Goal: Task Accomplishment & Management: Complete application form

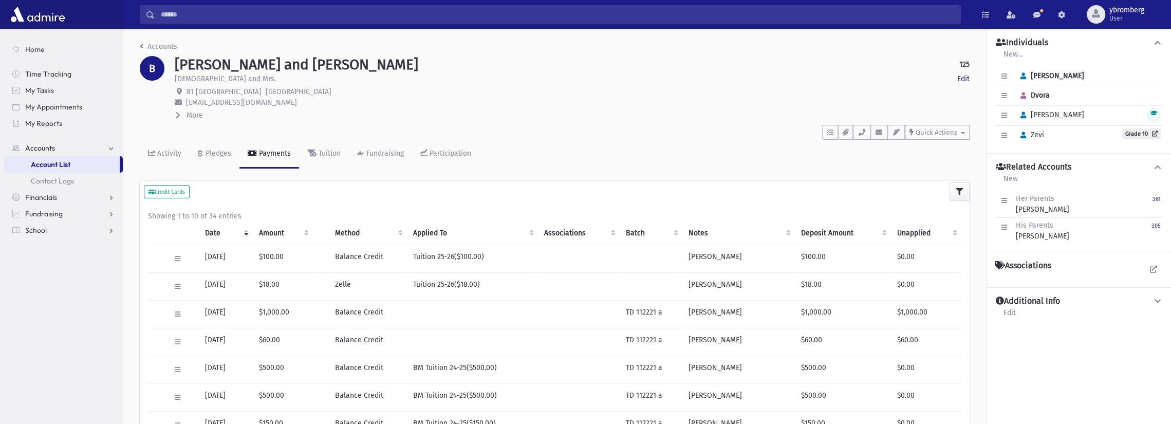
click at [242, 17] on input "Search" at bounding box center [558, 14] width 806 height 18
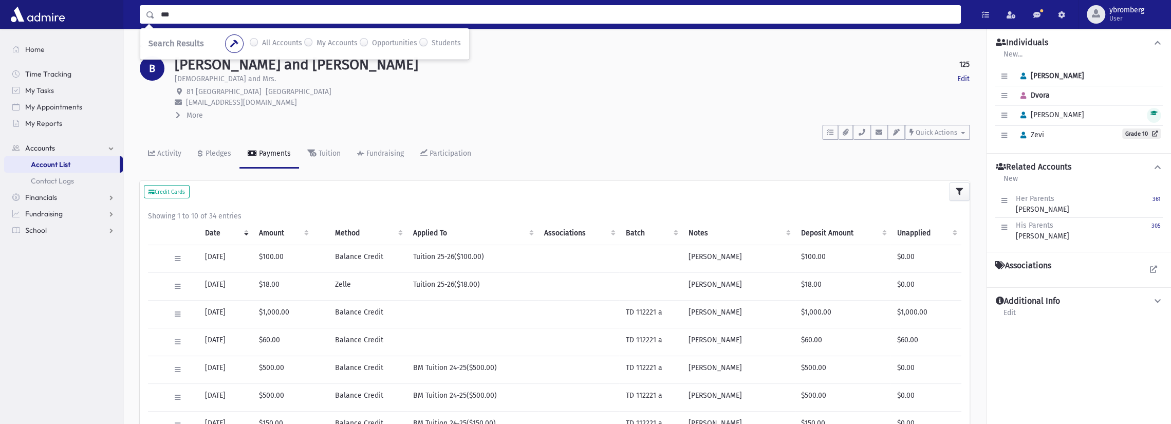
type input "***"
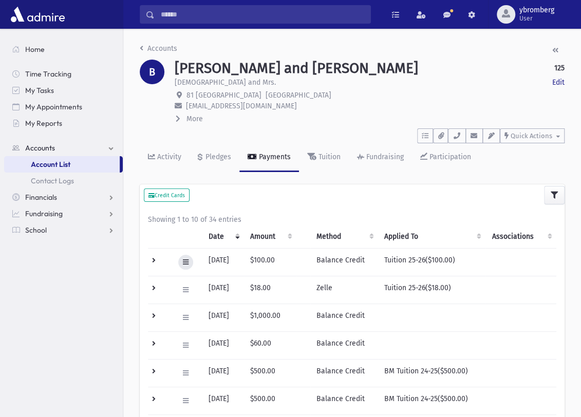
click at [186, 261] on icon at bounding box center [186, 262] width 6 height 7
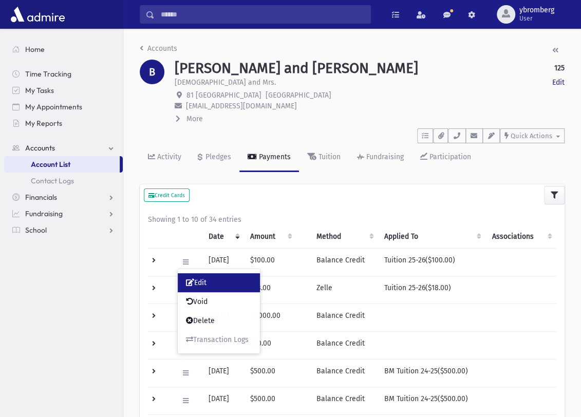
click at [203, 280] on span "Edit" at bounding box center [196, 282] width 21 height 9
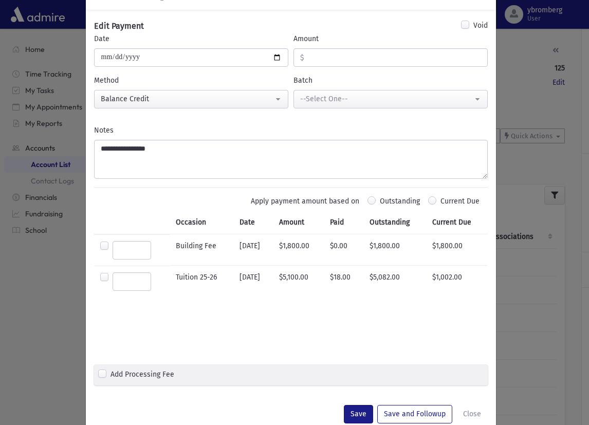
scroll to position [62, 0]
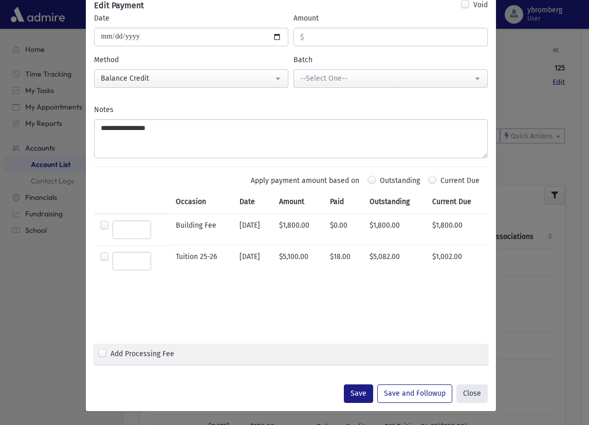
click at [470, 394] on button "Close" at bounding box center [471, 393] width 31 height 18
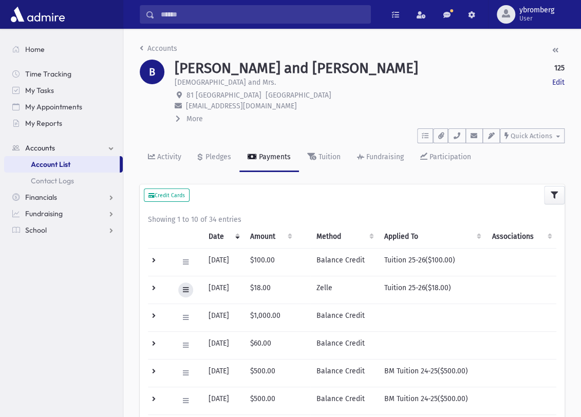
click at [184, 289] on icon at bounding box center [186, 290] width 6 height 7
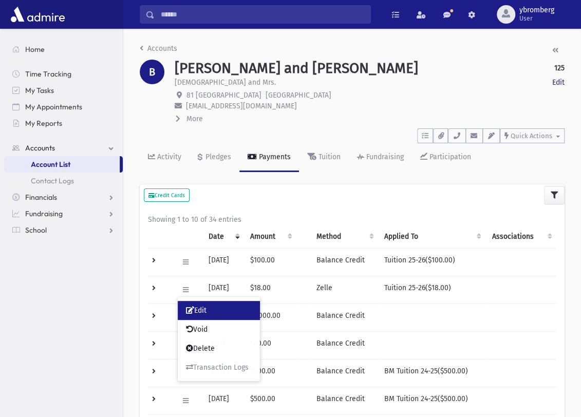
click at [201, 313] on span "Edit" at bounding box center [196, 310] width 21 height 9
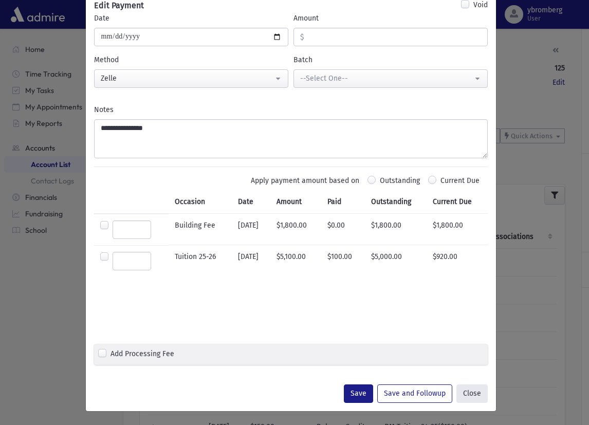
click at [472, 392] on button "Close" at bounding box center [471, 393] width 31 height 18
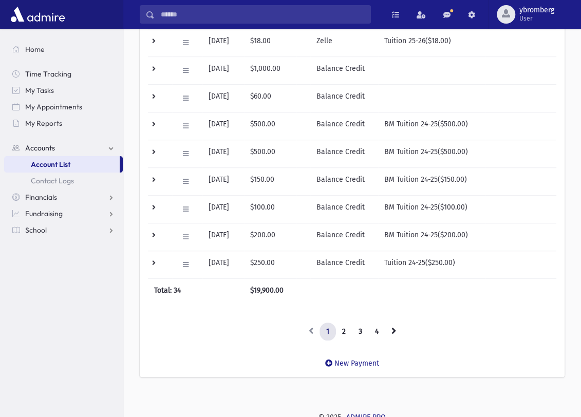
scroll to position [250, 0]
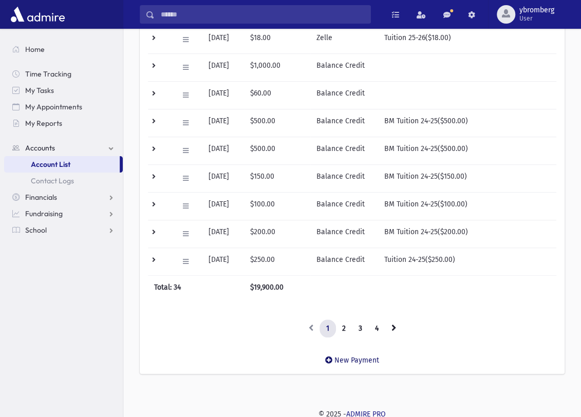
click at [330, 357] on icon at bounding box center [328, 360] width 7 height 7
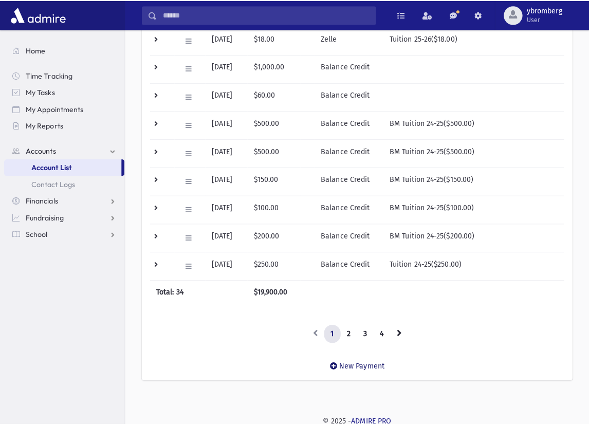
scroll to position [242, 0]
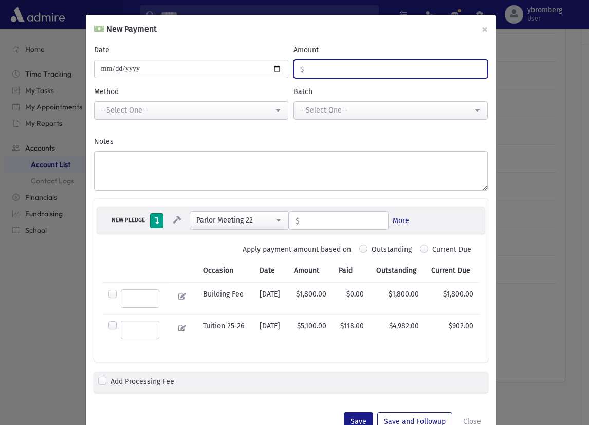
click at [331, 65] on input "Amount" at bounding box center [395, 69] width 183 height 18
type input "***"
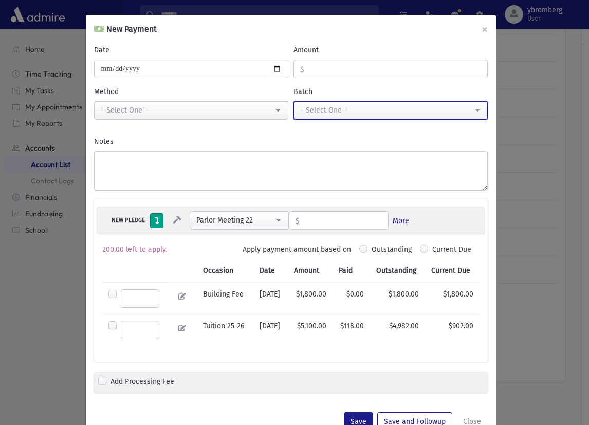
click at [339, 113] on div "--Select One--" at bounding box center [386, 110] width 173 height 11
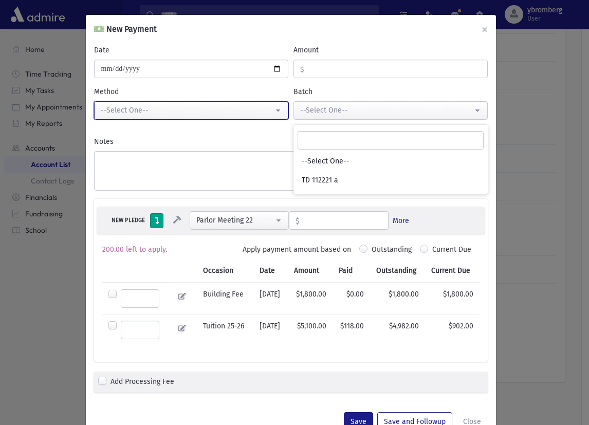
click at [238, 107] on div "--Select One--" at bounding box center [187, 110] width 173 height 11
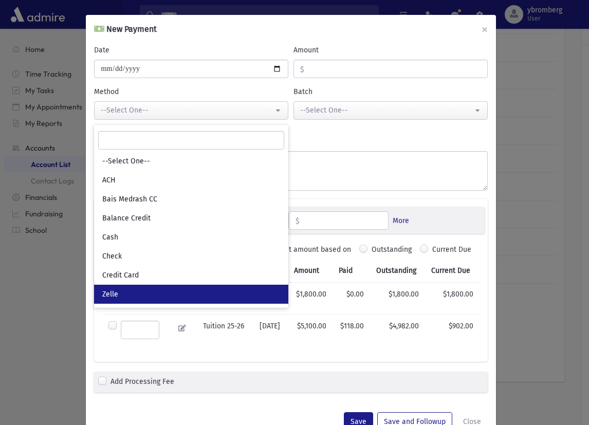
click at [110, 294] on span "Zelle" at bounding box center [110, 294] width 16 height 10
select select "*"
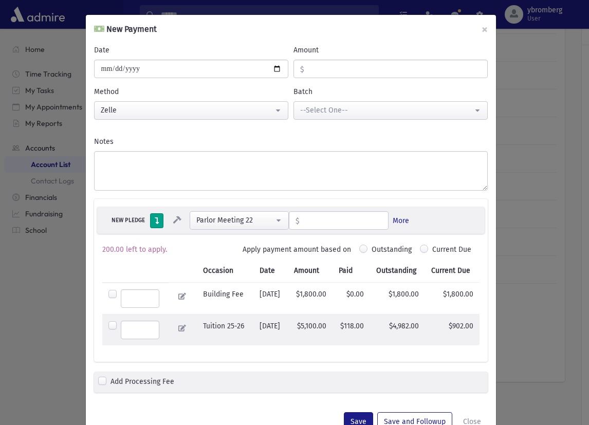
click at [121, 324] on label at bounding box center [140, 330] width 39 height 18
type input "******"
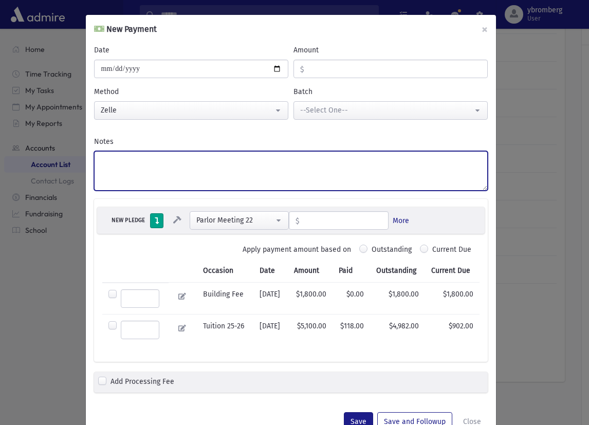
click at [122, 159] on textarea "Notes" at bounding box center [291, 171] width 394 height 40
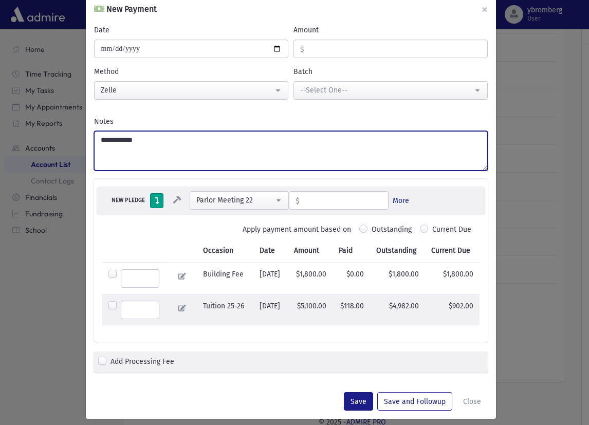
scroll to position [27, 0]
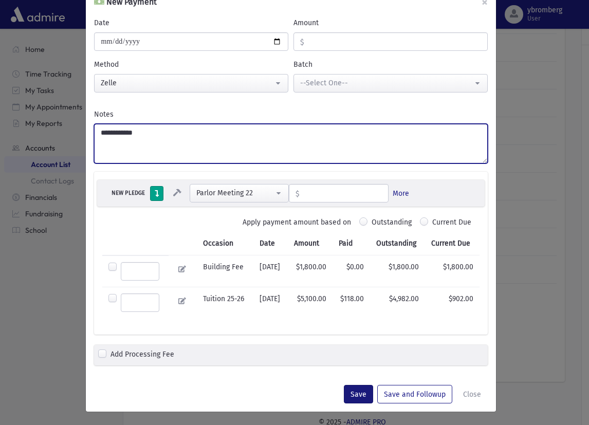
type textarea "**********"
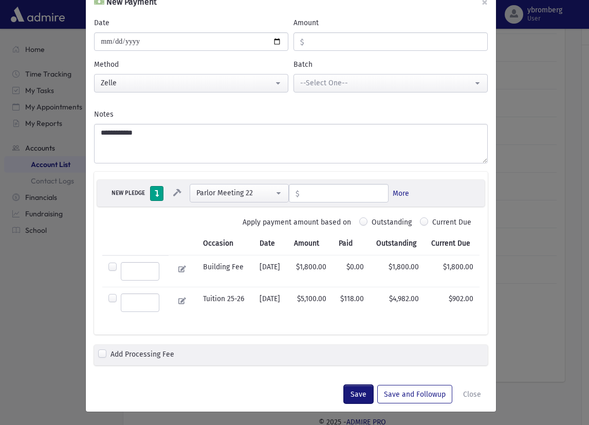
click at [358, 387] on button "Save" at bounding box center [358, 394] width 29 height 18
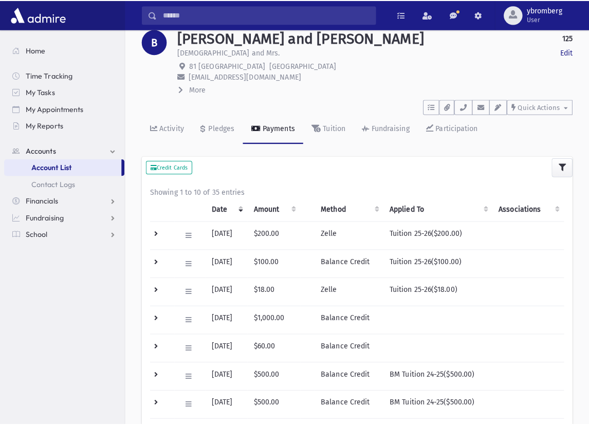
scroll to position [242, 0]
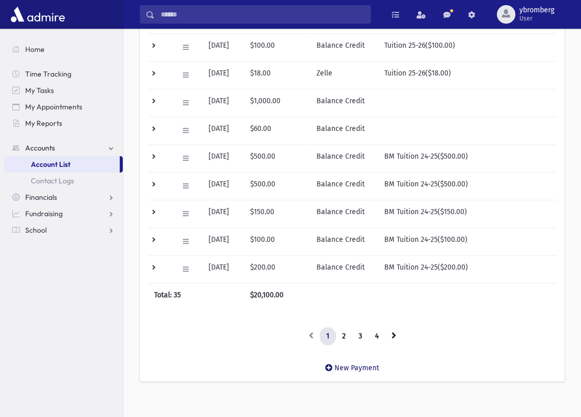
click at [329, 366] on icon at bounding box center [328, 367] width 7 height 7
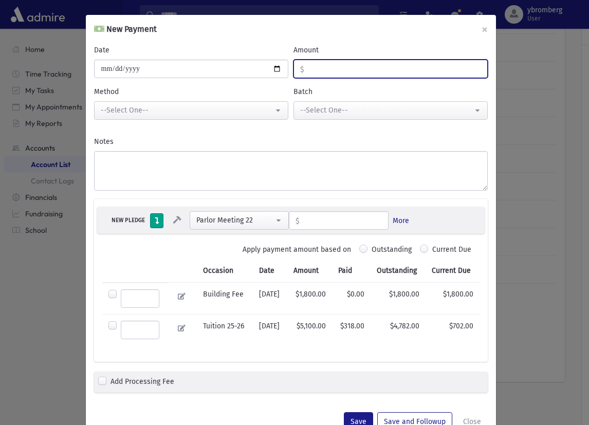
click at [312, 68] on input "Amount" at bounding box center [395, 69] width 183 height 18
type input "**"
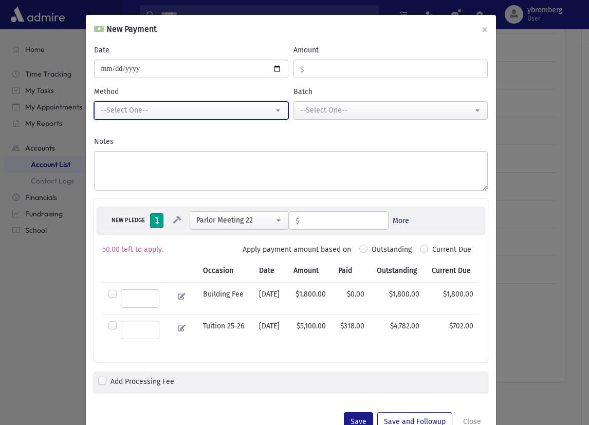
click at [189, 117] on button "--Select One--" at bounding box center [191, 110] width 194 height 18
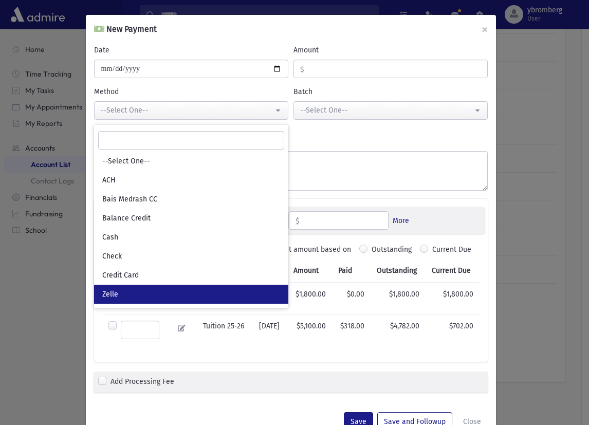
drag, startPoint x: 120, startPoint y: 292, endPoint x: 172, endPoint y: 244, distance: 70.5
click at [120, 291] on link "Zelle" at bounding box center [191, 294] width 194 height 19
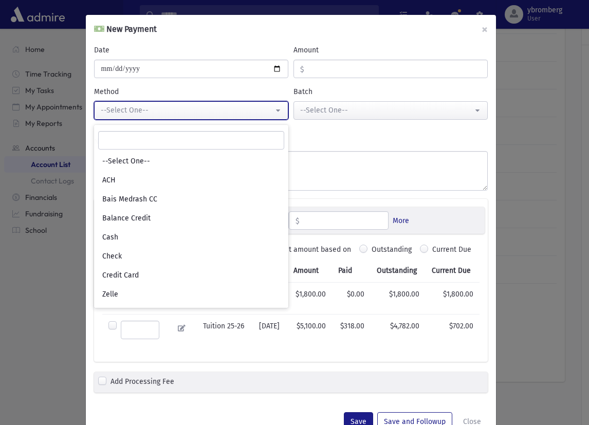
select select "*"
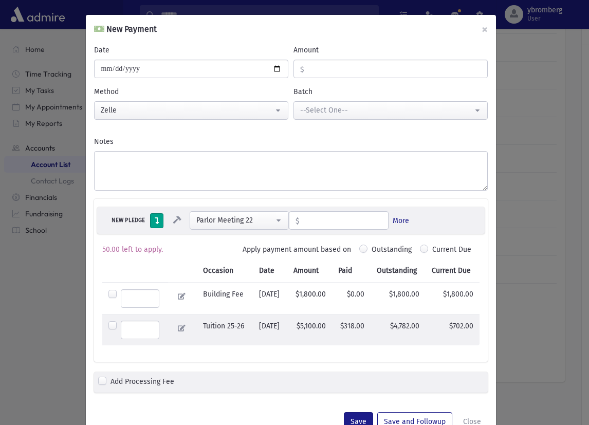
click at [121, 324] on label at bounding box center [140, 330] width 39 height 18
type input "*****"
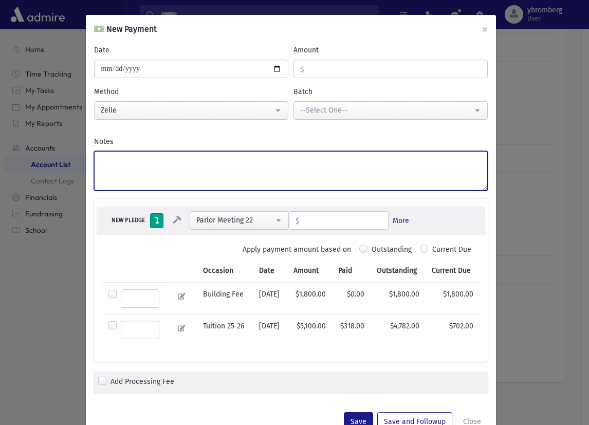
click at [144, 157] on textarea "Notes" at bounding box center [291, 171] width 394 height 40
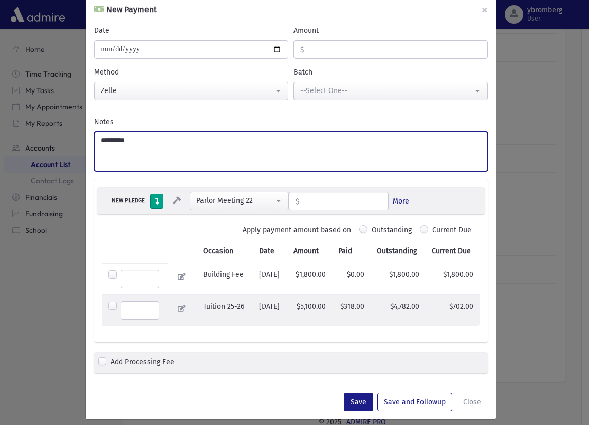
scroll to position [27, 0]
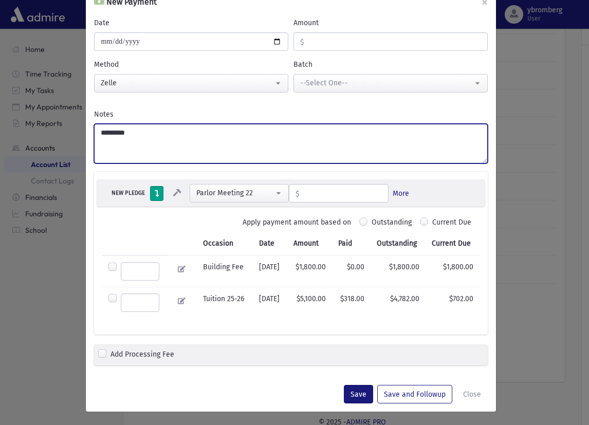
type textarea "*********"
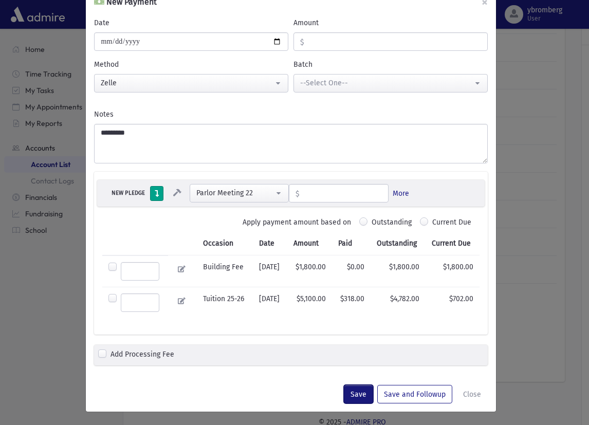
click at [362, 390] on button "Save" at bounding box center [358, 394] width 29 height 18
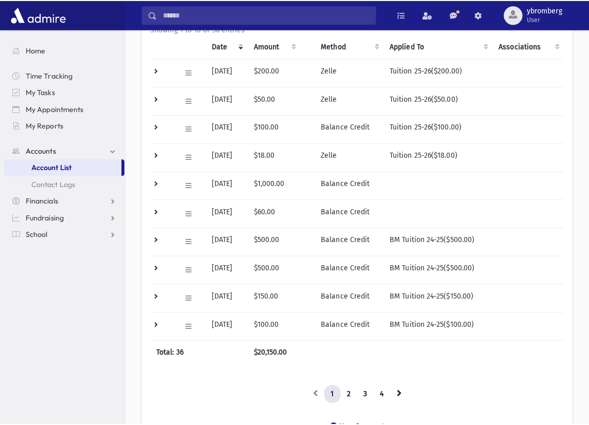
scroll to position [242, 0]
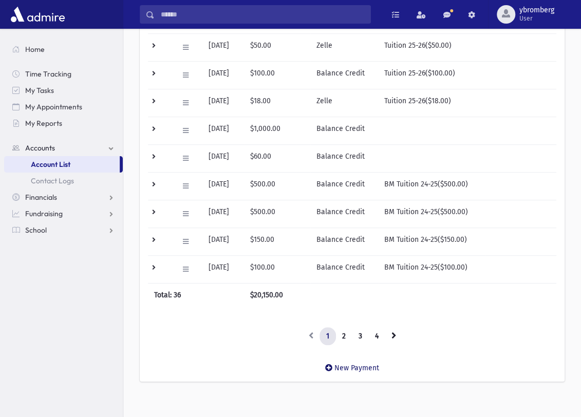
click at [329, 366] on icon at bounding box center [328, 367] width 7 height 7
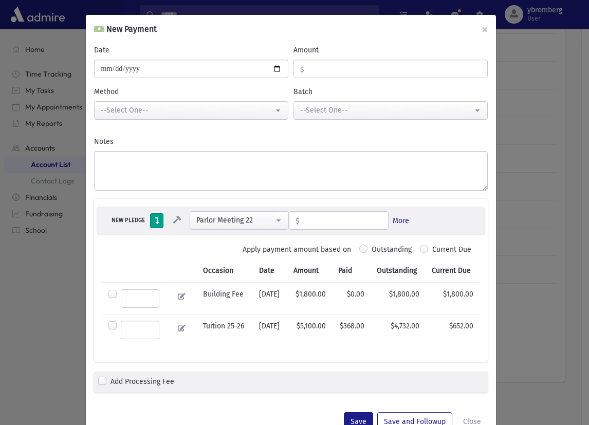
click at [317, 64] on input "Amount" at bounding box center [395, 69] width 183 height 18
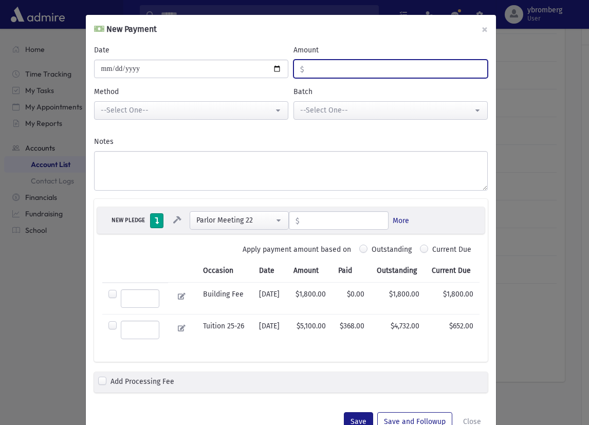
type input "**"
click at [170, 115] on div "--Select One--" at bounding box center [187, 110] width 173 height 11
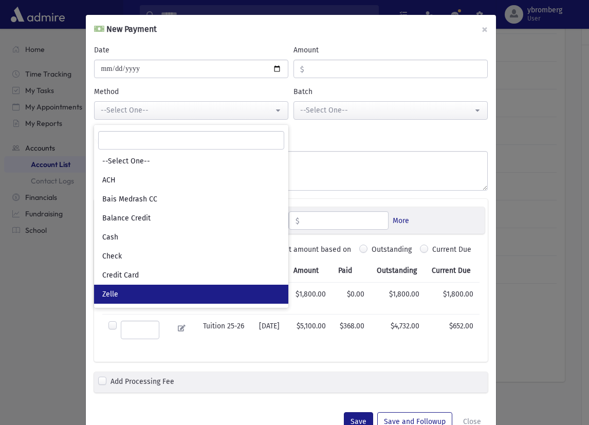
click at [116, 288] on link "Zelle" at bounding box center [191, 294] width 194 height 19
select select "*"
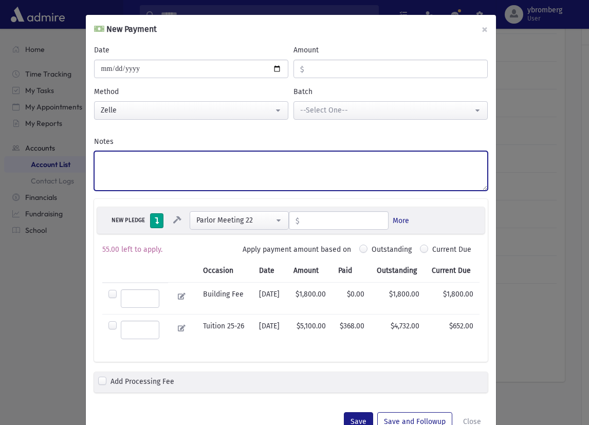
click at [151, 167] on textarea "Notes" at bounding box center [291, 171] width 394 height 40
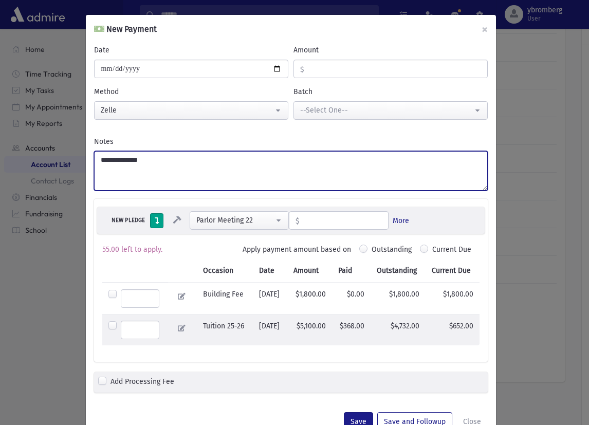
type textarea "**********"
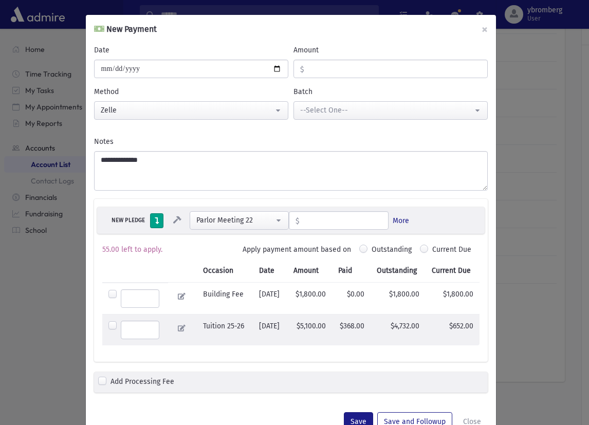
click at [121, 324] on label at bounding box center [140, 330] width 39 height 18
type input "*****"
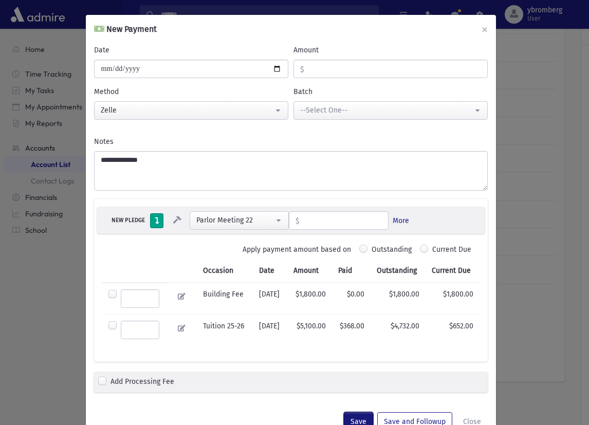
click at [353, 416] on button "Save" at bounding box center [358, 421] width 29 height 18
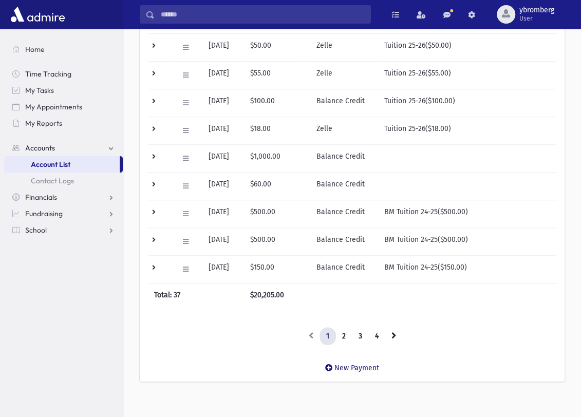
click at [331, 365] on icon at bounding box center [328, 367] width 7 height 7
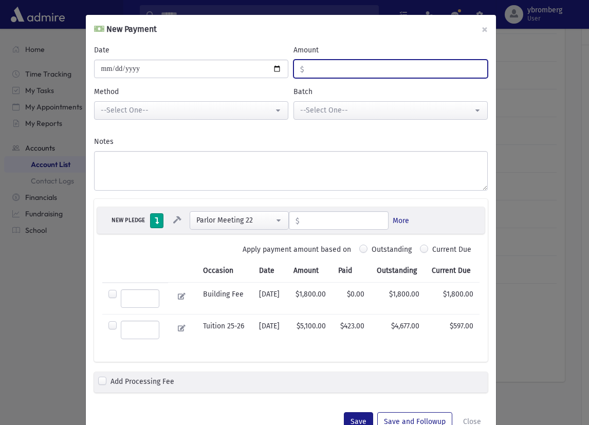
click at [351, 65] on input "Amount" at bounding box center [395, 69] width 183 height 18
type input "***"
click at [180, 110] on div "--Select One--" at bounding box center [187, 110] width 173 height 11
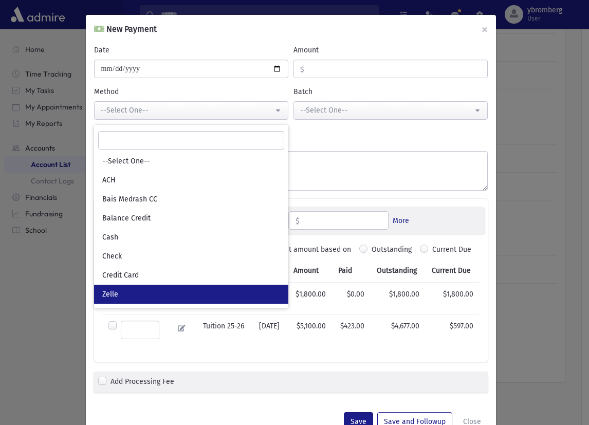
click at [132, 292] on link "Zelle" at bounding box center [191, 294] width 194 height 19
select select "*"
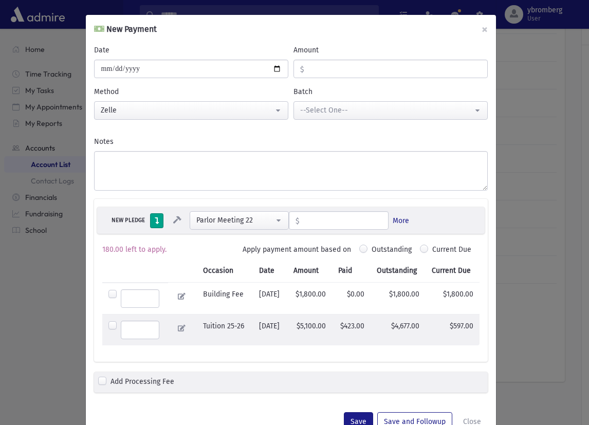
click at [121, 324] on label at bounding box center [140, 330] width 39 height 18
type input "******"
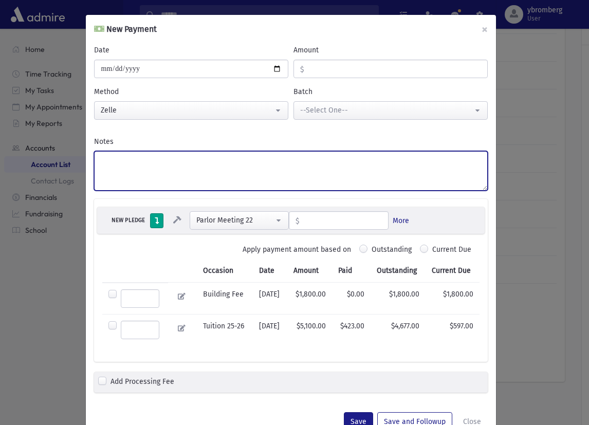
click at [147, 173] on textarea "Notes" at bounding box center [291, 171] width 394 height 40
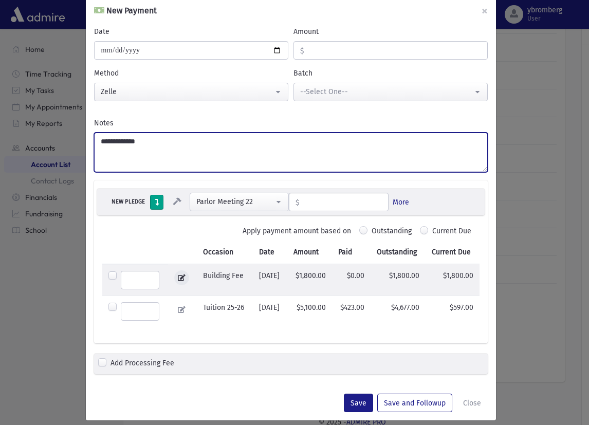
scroll to position [27, 0]
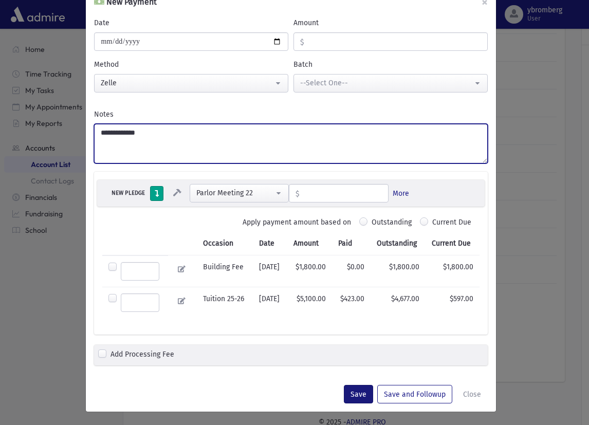
type textarea "**********"
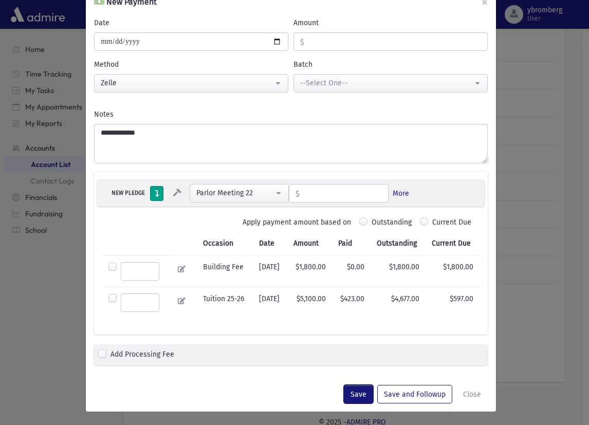
click at [360, 395] on button "Save" at bounding box center [358, 394] width 29 height 18
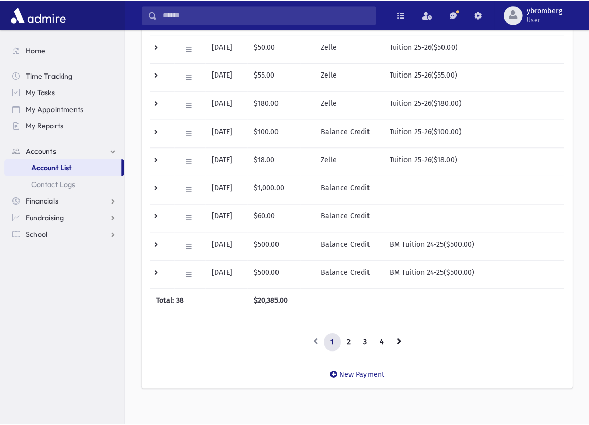
scroll to position [0, 0]
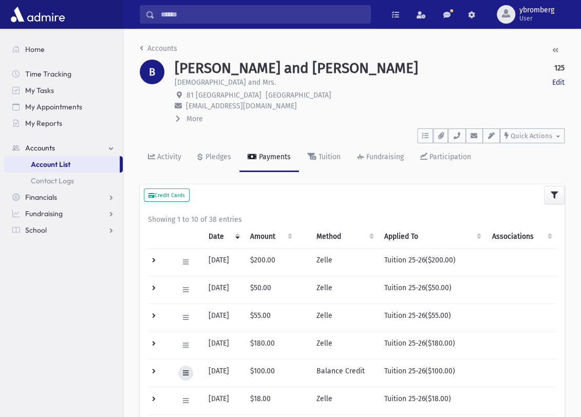
click at [188, 372] on button at bounding box center [185, 373] width 15 height 15
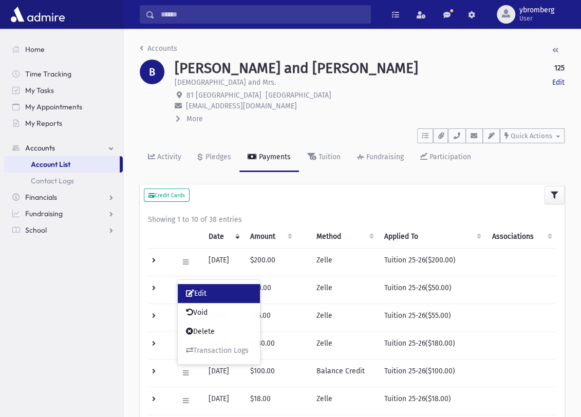
click at [201, 294] on span "Edit" at bounding box center [196, 293] width 21 height 9
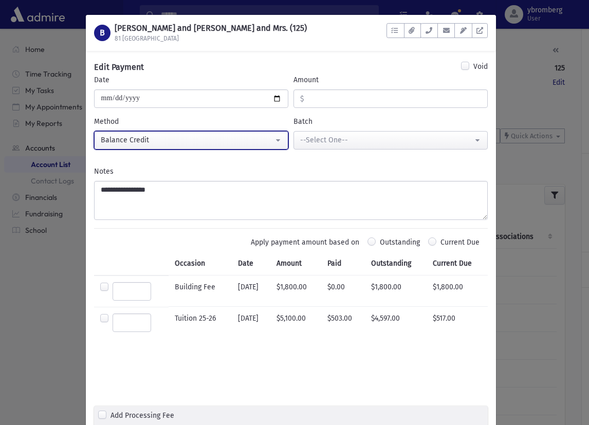
click at [152, 137] on div "Balance Credit" at bounding box center [187, 140] width 173 height 11
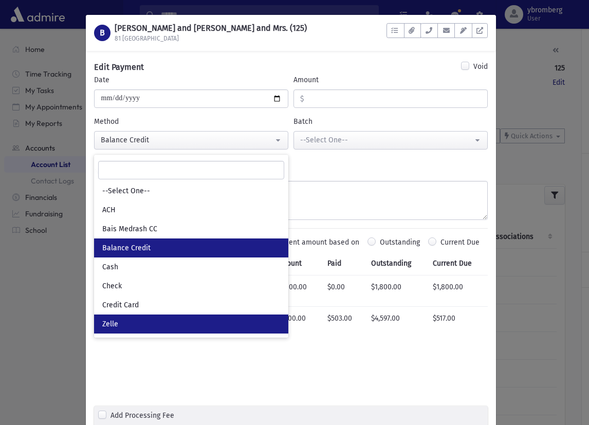
click at [130, 317] on link "Zelle" at bounding box center [191, 323] width 194 height 19
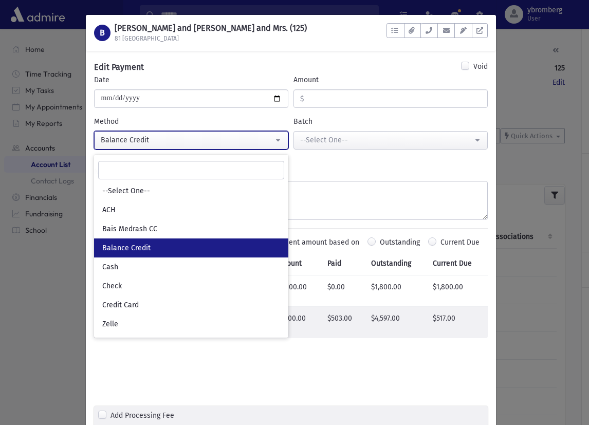
select select "*"
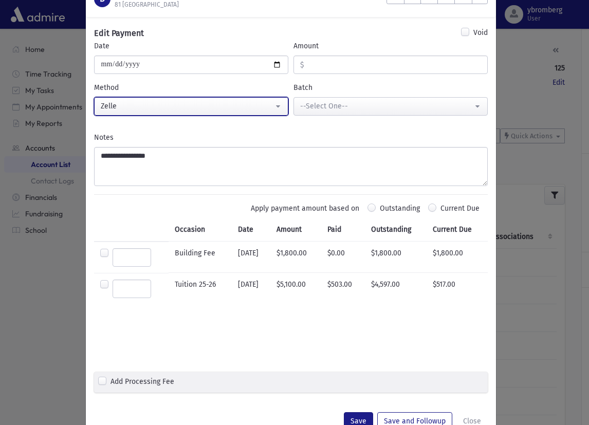
scroll to position [62, 0]
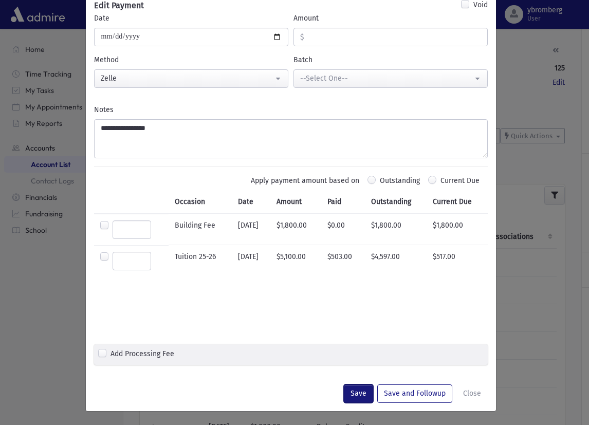
click at [349, 389] on button "Save" at bounding box center [358, 393] width 29 height 18
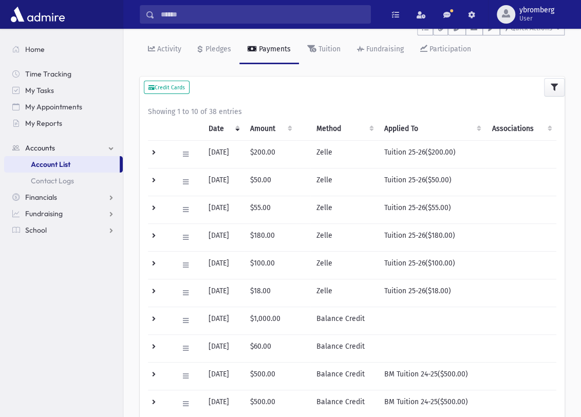
scroll to position [0, 0]
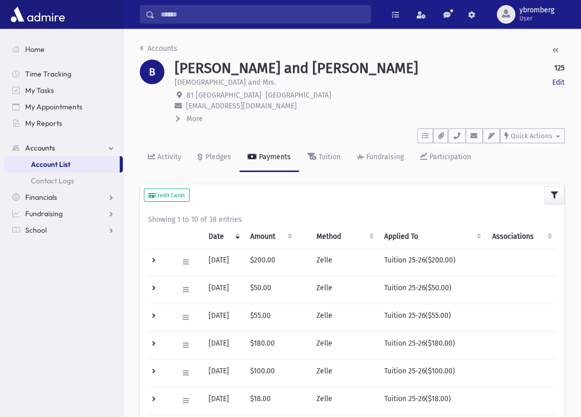
click at [196, 20] on input "Search" at bounding box center [263, 14] width 216 height 18
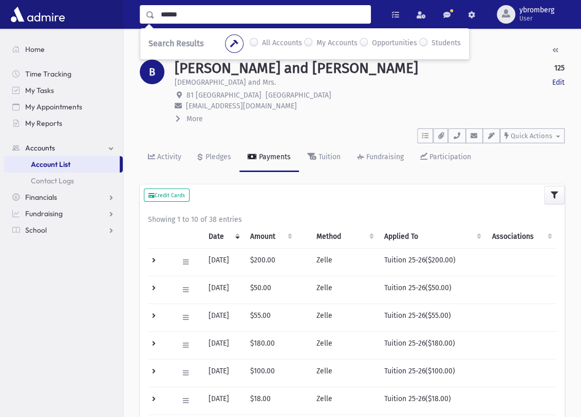
type input "******"
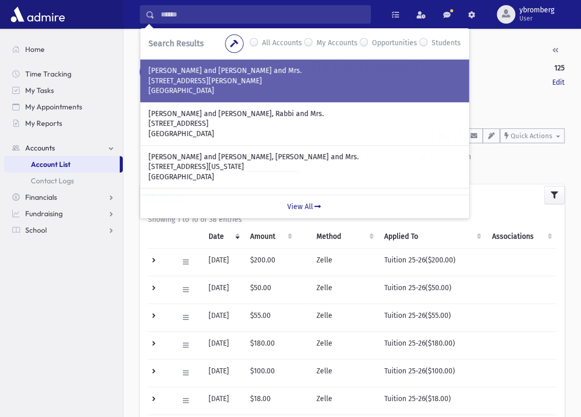
click at [172, 71] on p "[PERSON_NAME] and [PERSON_NAME] and Mrs." at bounding box center [304, 71] width 312 height 10
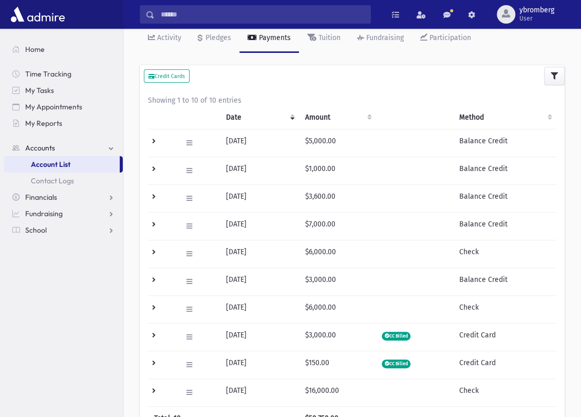
scroll to position [250, 0]
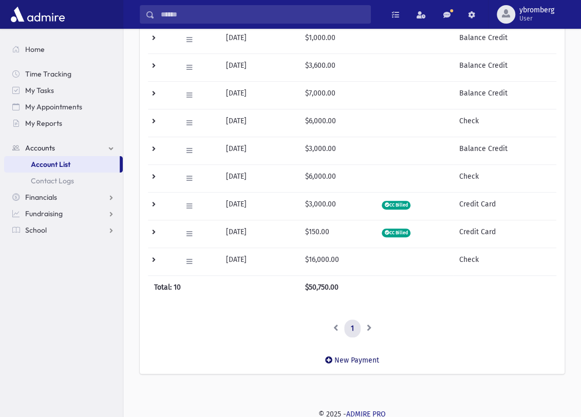
click at [328, 357] on icon at bounding box center [328, 360] width 7 height 7
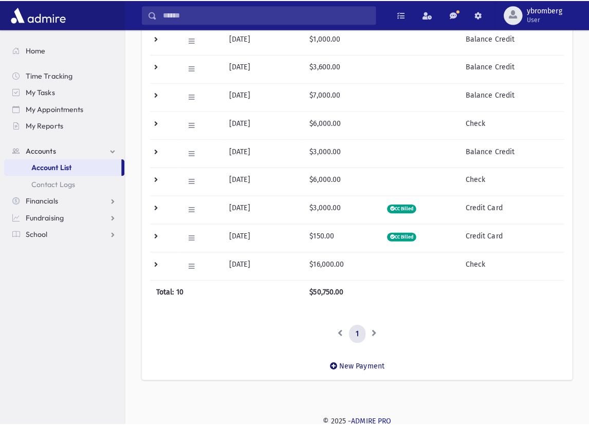
scroll to position [242, 0]
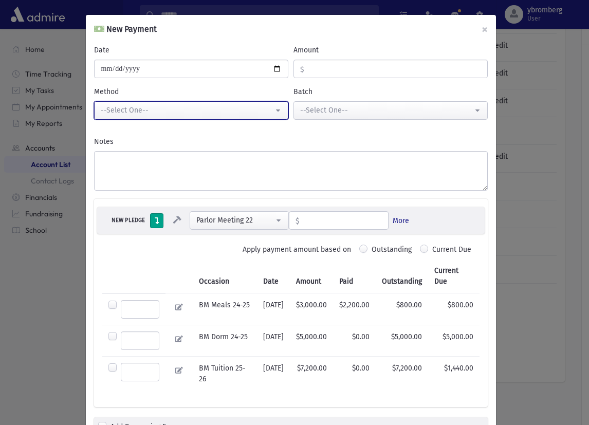
click at [179, 105] on div "--Select One--" at bounding box center [187, 110] width 173 height 11
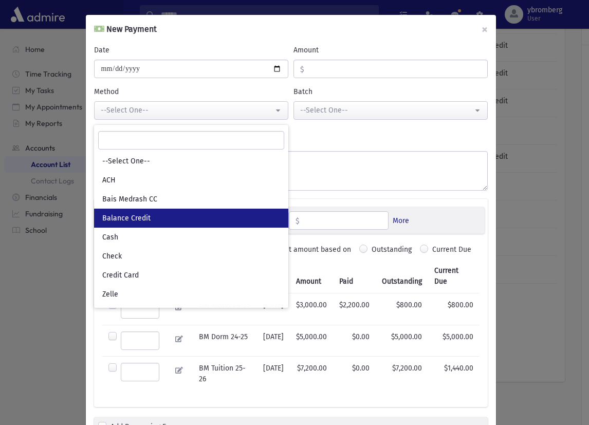
click at [167, 212] on link "Balance Credit" at bounding box center [191, 218] width 194 height 19
select select "*"
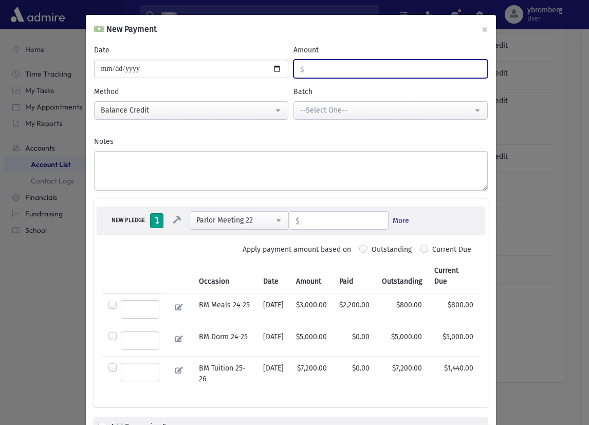
click at [322, 72] on input "Amount" at bounding box center [395, 69] width 183 height 18
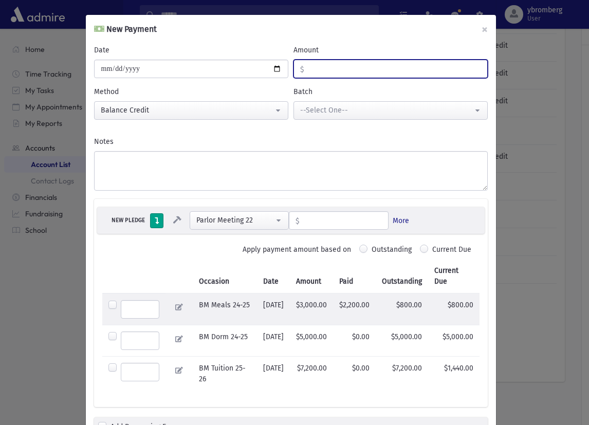
type input "****"
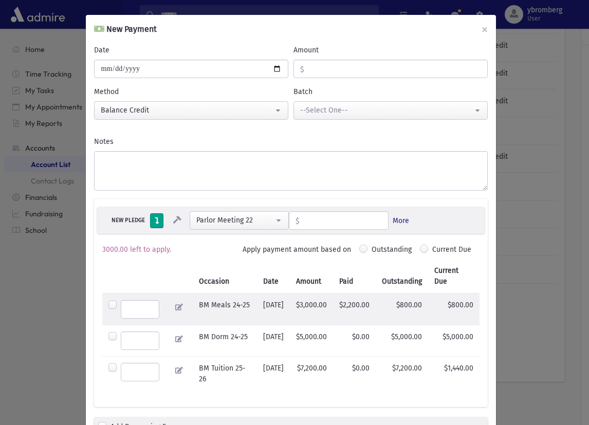
click at [121, 304] on label at bounding box center [140, 309] width 39 height 18
type input "***"
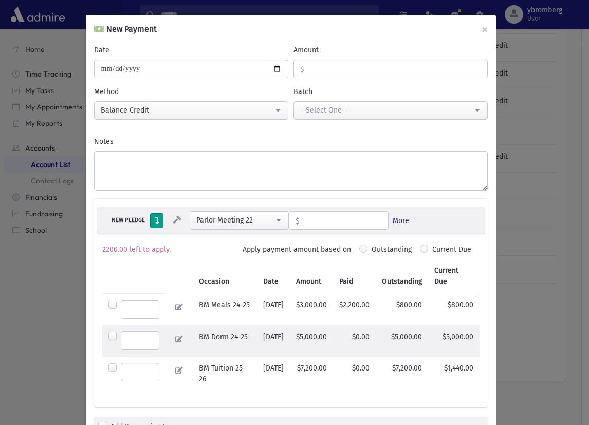
click at [121, 341] on label at bounding box center [140, 340] width 39 height 18
type input "*******"
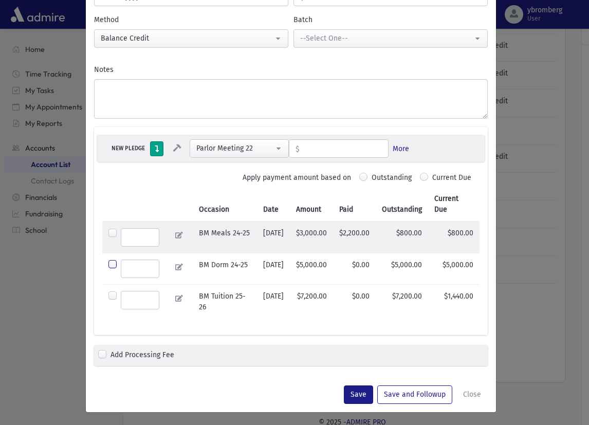
scroll to position [78, 0]
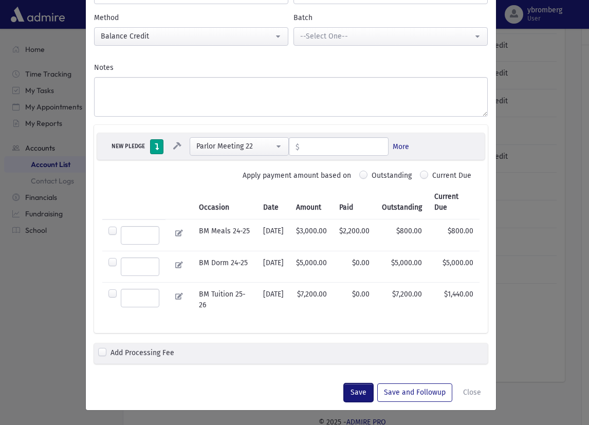
click at [365, 394] on button "Save" at bounding box center [358, 392] width 29 height 18
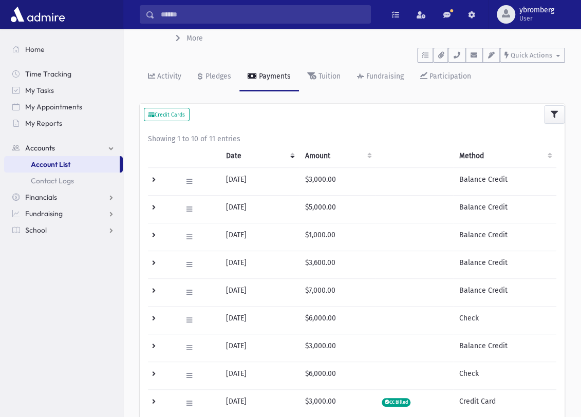
scroll to position [0, 0]
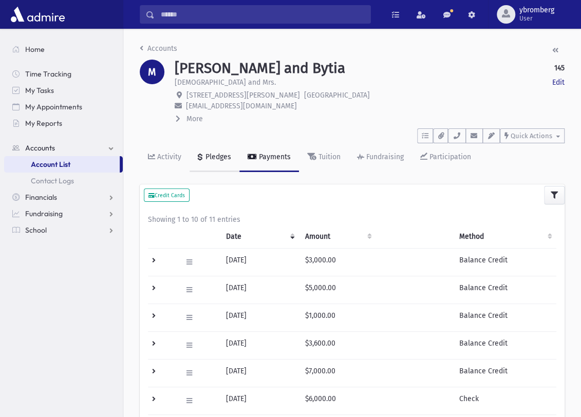
click at [217, 156] on div "Pledges" at bounding box center [217, 157] width 28 height 9
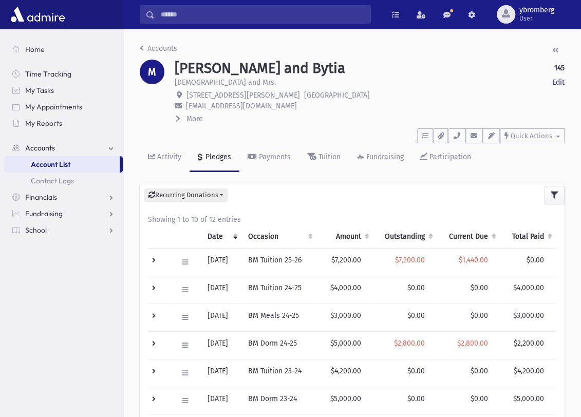
scroll to position [250, 0]
